Goal: Find specific page/section: Find specific page/section

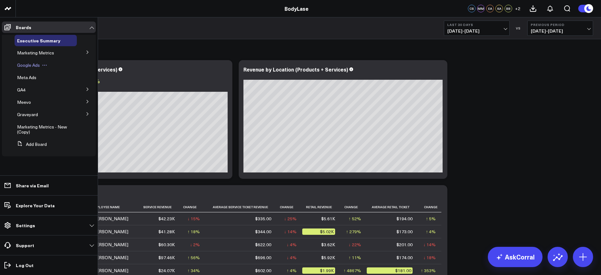
click at [30, 62] on span "Google Ads" at bounding box center [28, 65] width 23 height 6
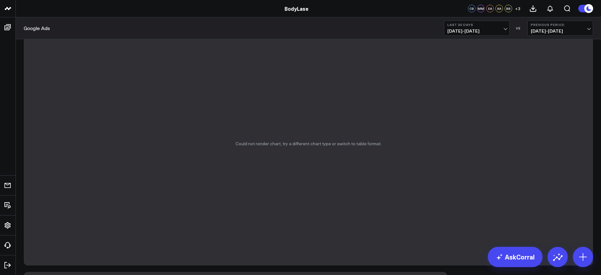
scroll to position [158, 0]
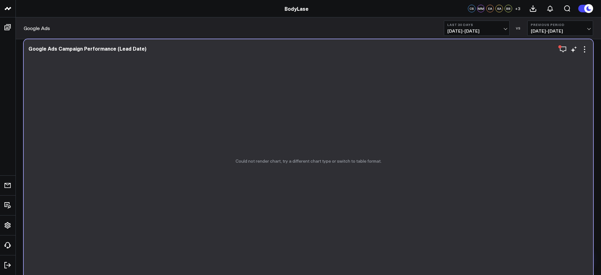
click at [426, 147] on div "Could not render chart, try a different chart type or switch to table format." at bounding box center [308, 160] width 569 height 243
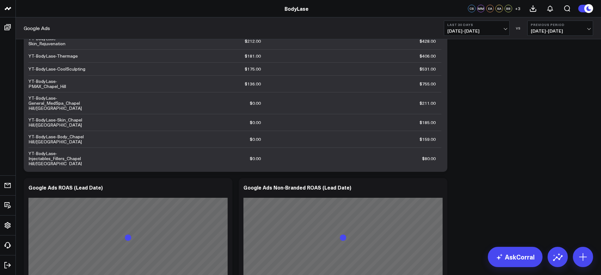
scroll to position [908, 0]
